Goal: Task Accomplishment & Management: Use online tool/utility

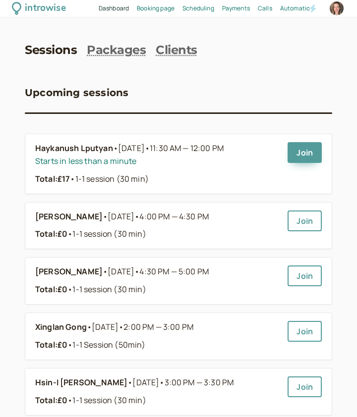
drag, startPoint x: 292, startPoint y: 95, endPoint x: 334, endPoint y: 97, distance: 42.1
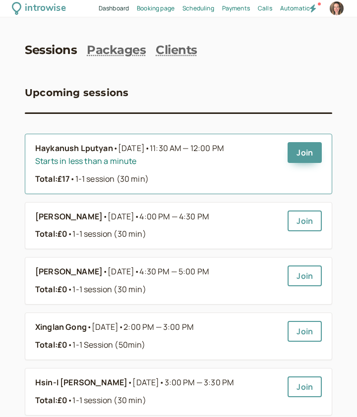
click at [298, 164] on div "Join" at bounding box center [304, 164] width 34 height 44
click at [302, 148] on link "Join" at bounding box center [304, 152] width 34 height 21
click at [129, 155] on div "Started 3 mins ago" at bounding box center [157, 161] width 244 height 13
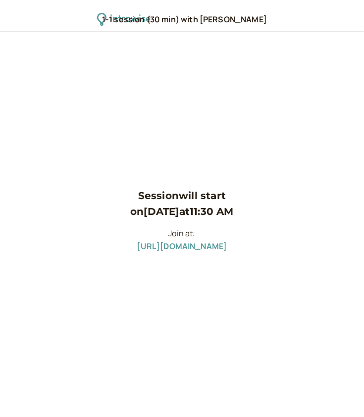
click at [210, 257] on div "Session will start on [DATE] 11:30 AM Join at: [URL][DOMAIN_NAME]" at bounding box center [182, 225] width 104 height 74
click at [211, 248] on link "[URL][DOMAIN_NAME]" at bounding box center [182, 246] width 90 height 11
drag, startPoint x: 273, startPoint y: 255, endPoint x: 79, endPoint y: 261, distance: 194.8
click at [79, 261] on div "Session will start on [DATE] 11:30 AM Join at: [URL][DOMAIN_NAME]" at bounding box center [182, 224] width 364 height 385
copy link "[URL][DOMAIN_NAME]"
